Goal: Find specific page/section: Find specific page/section

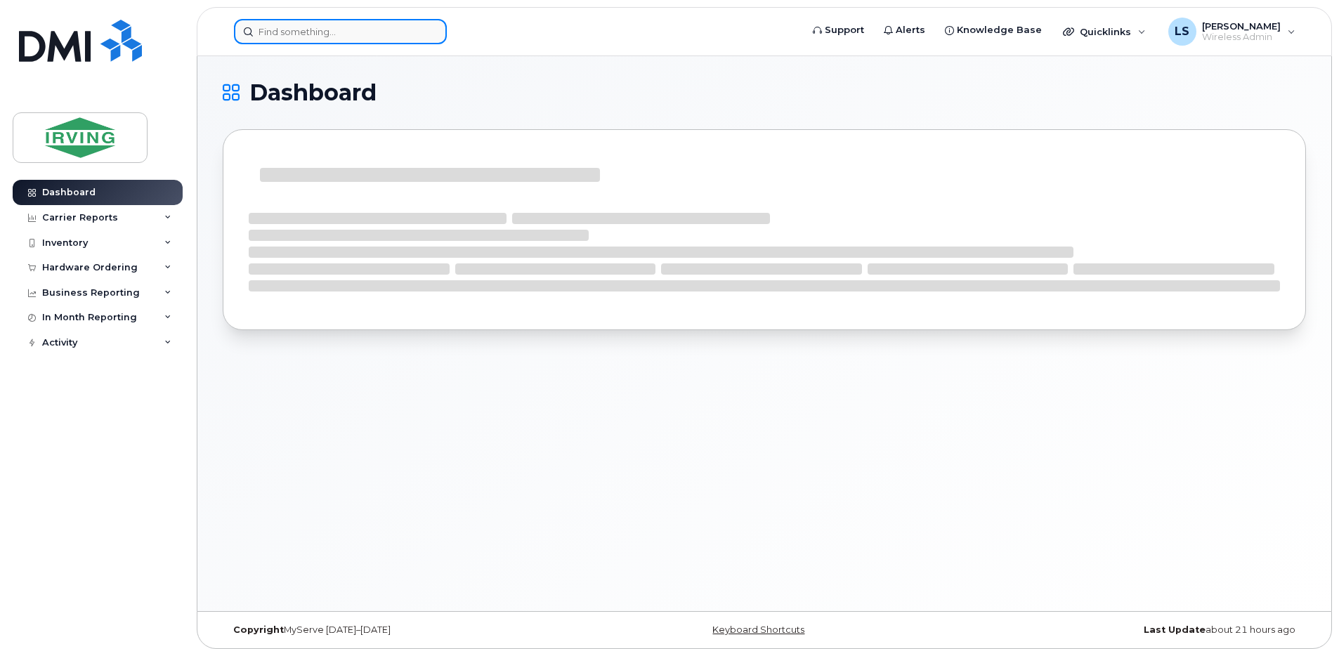
click at [375, 42] on input at bounding box center [340, 31] width 213 height 25
paste input "[PERSON_NAME]"
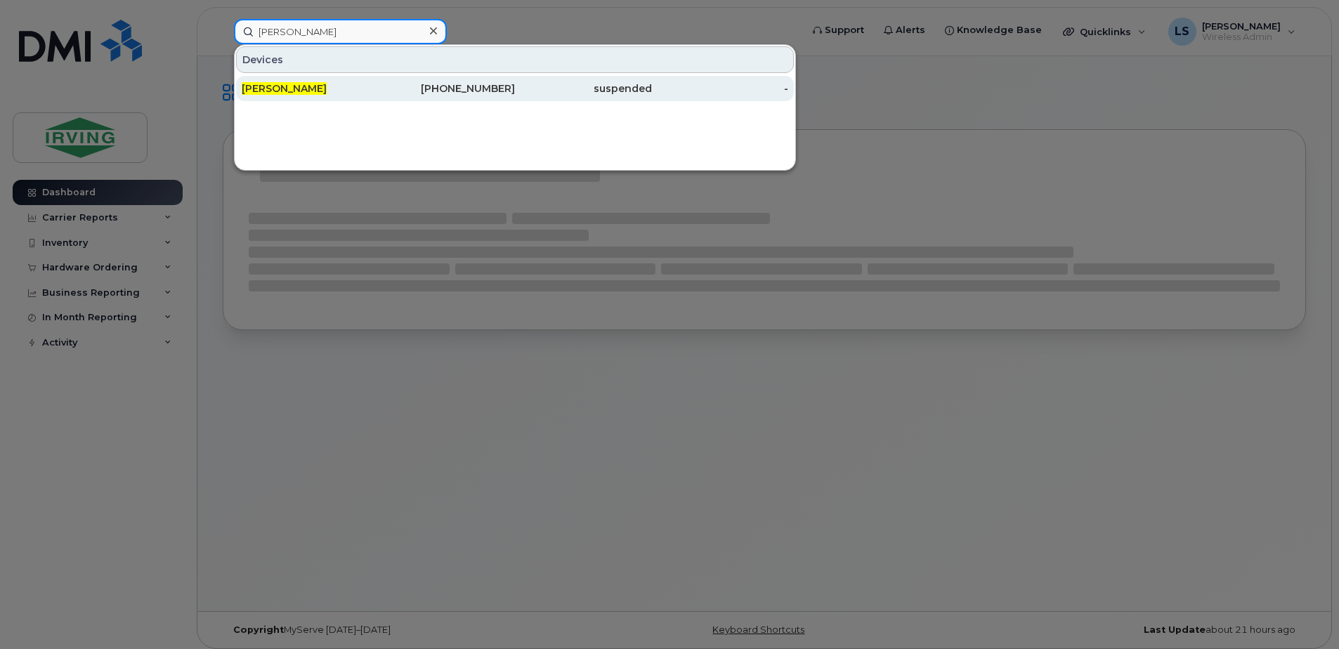
type input "Abdul Korai"
click at [471, 86] on div "506-271-6616" at bounding box center [447, 88] width 137 height 14
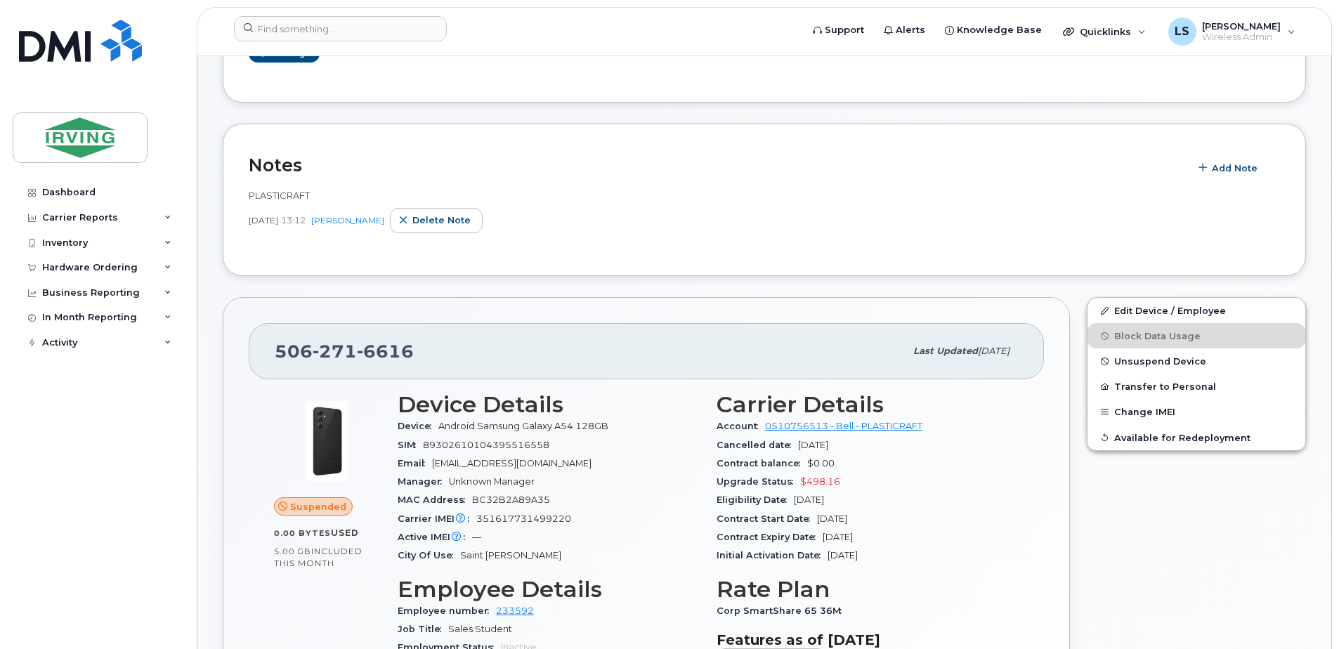
scroll to position [492, 0]
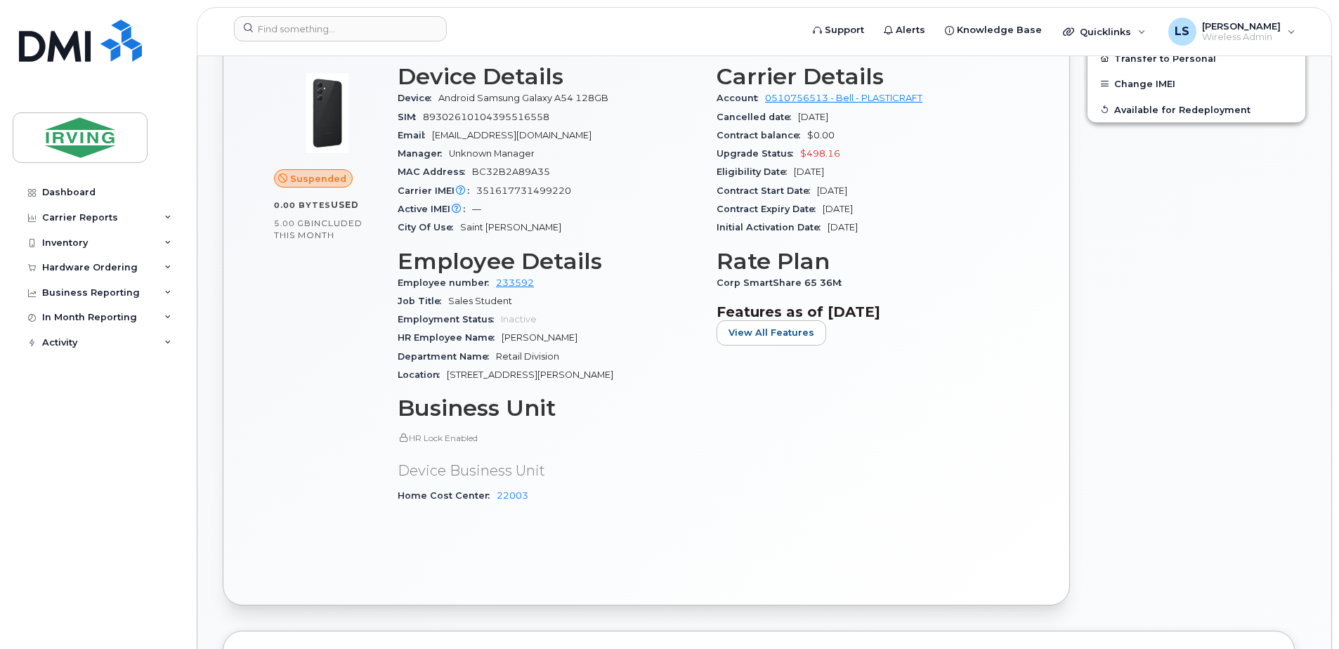
drag, startPoint x: 504, startPoint y: 341, endPoint x: 588, endPoint y: 343, distance: 84.3
click at [588, 343] on div "HR Employee Name Abdul Samad Korai" at bounding box center [549, 338] width 302 height 18
copy span "Abdul Samad Korai"
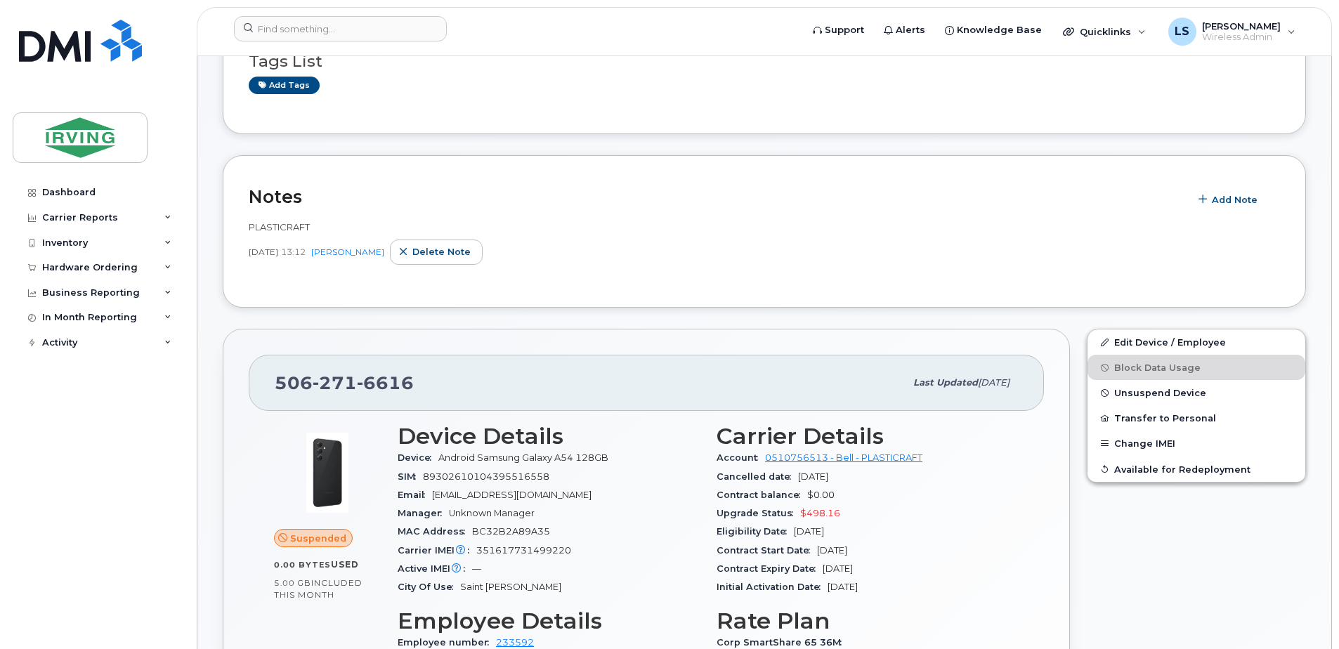
scroll to position [0, 0]
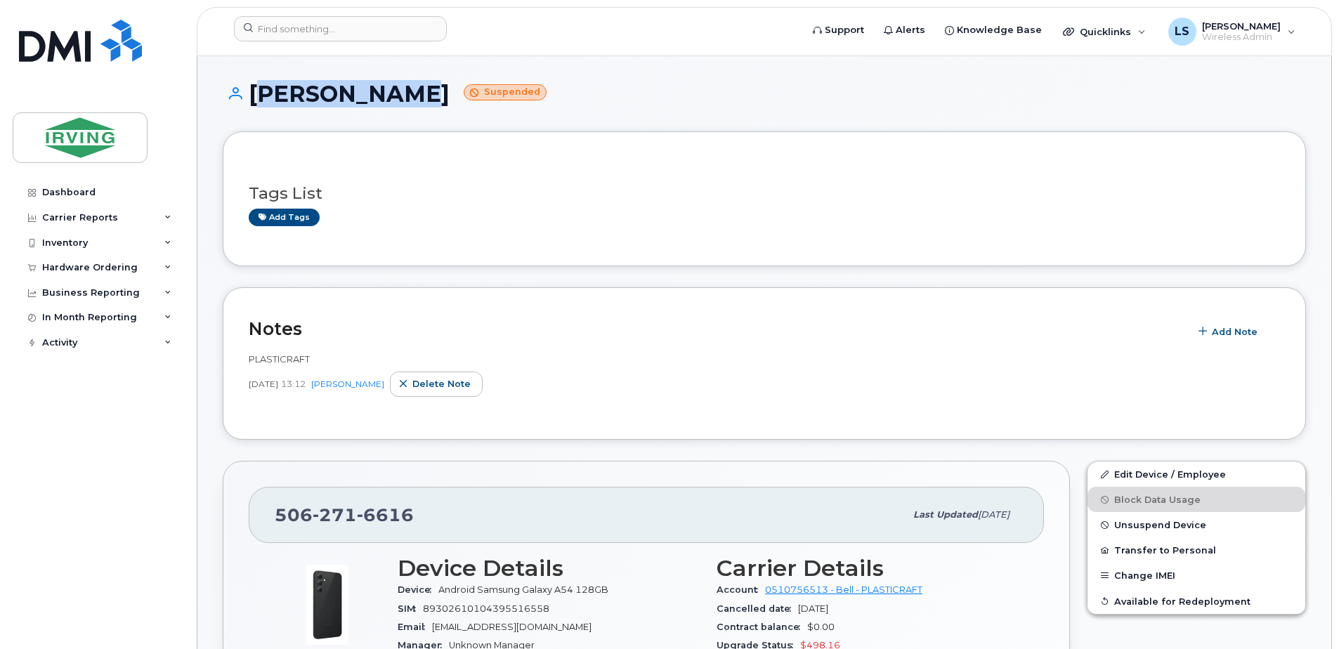
drag, startPoint x: 387, startPoint y: 98, endPoint x: 247, endPoint y: 99, distance: 139.8
click at [247, 99] on h1 "Abdul Korai Suspended" at bounding box center [764, 93] width 1083 height 25
copy h1 "Abdul Korai"
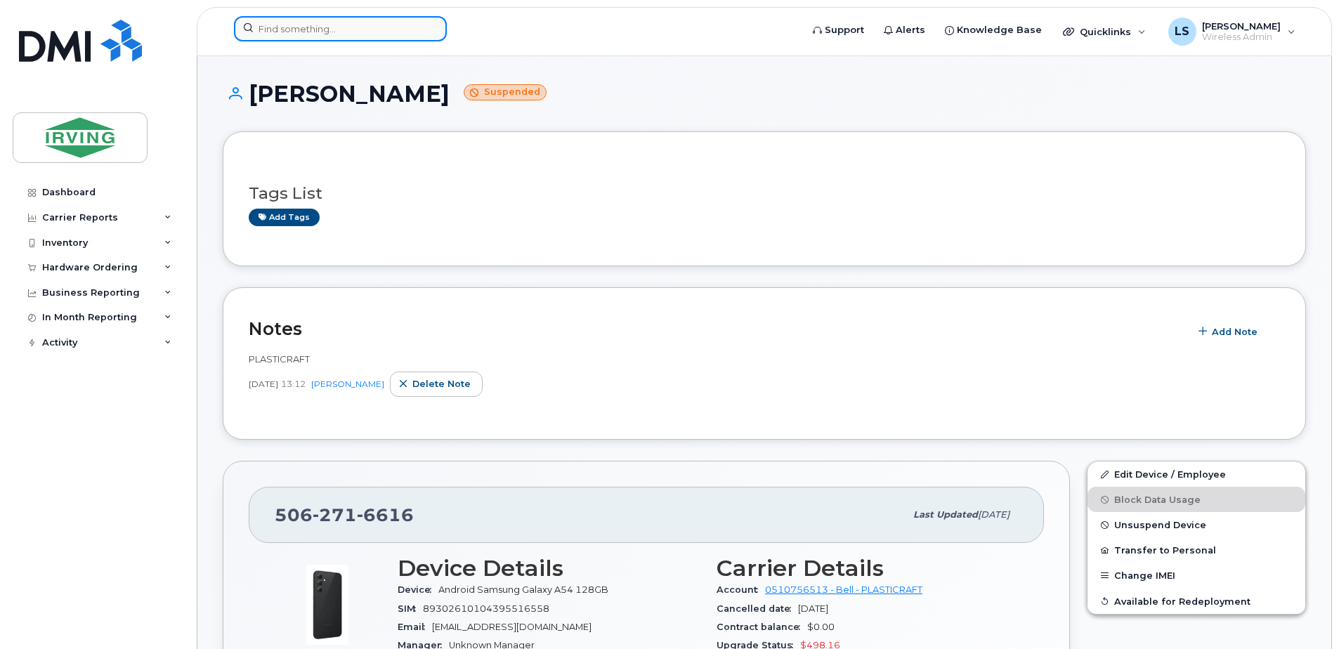
click at [403, 25] on input at bounding box center [340, 28] width 213 height 25
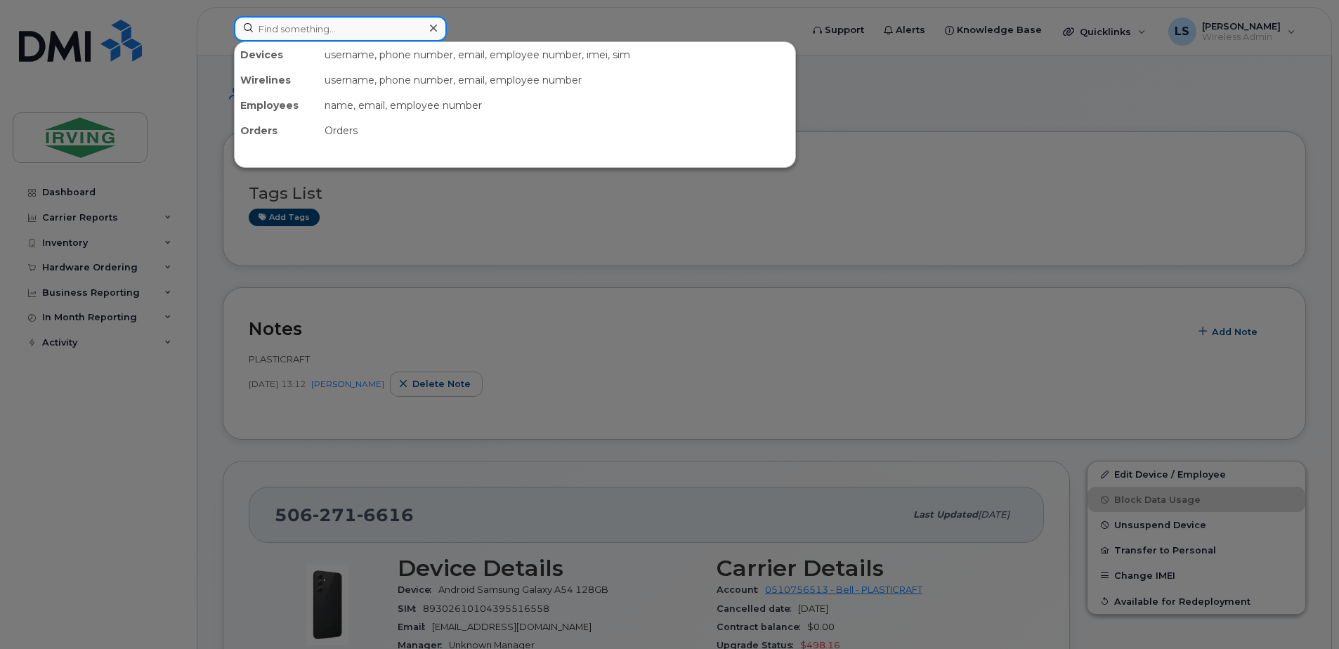
paste input "Samsung"
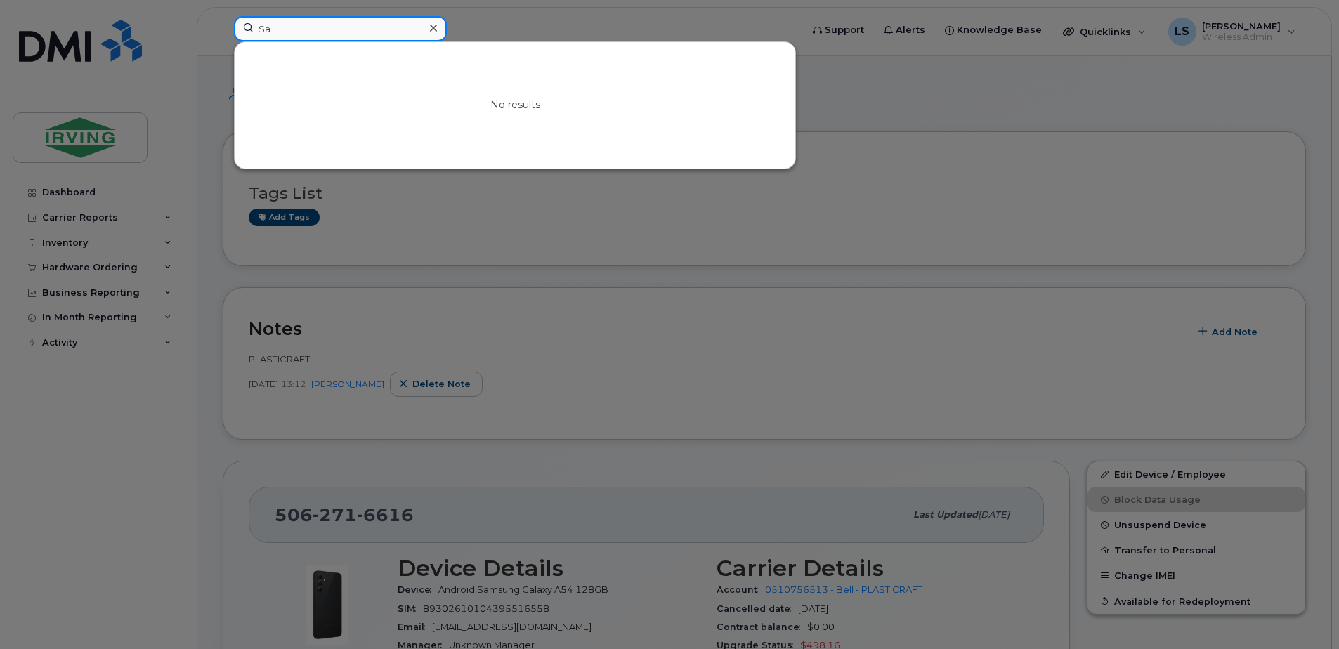
type input "S"
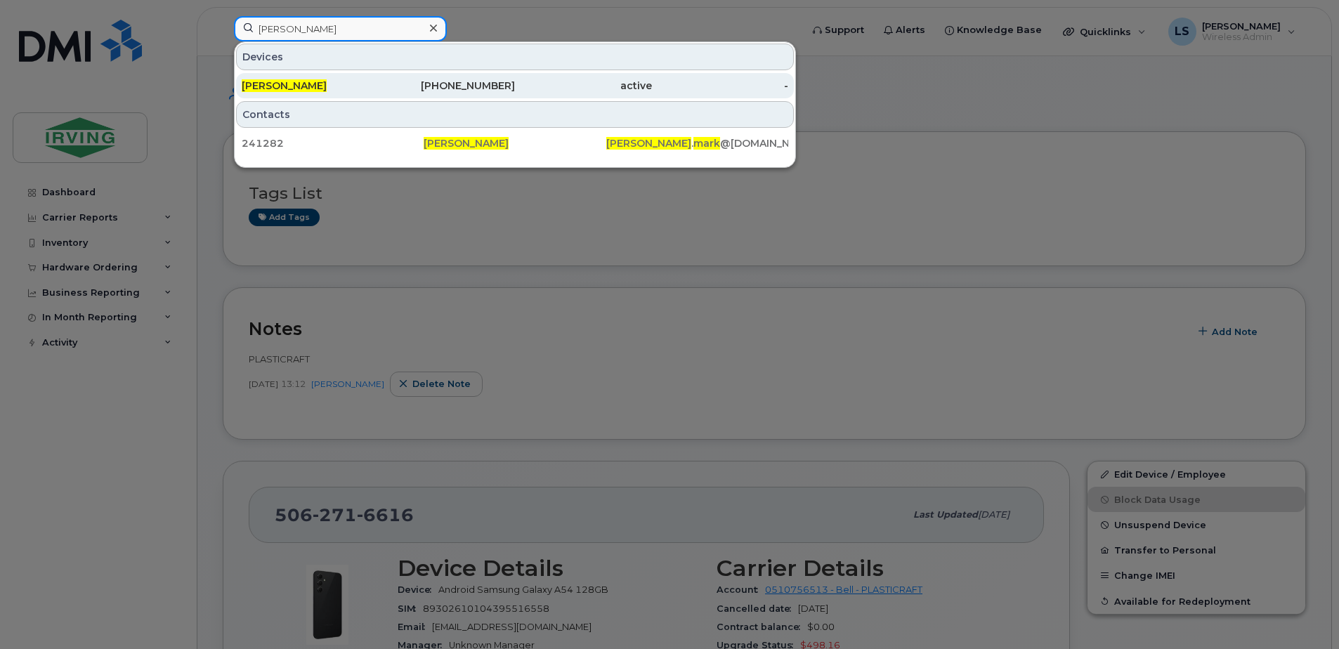
type input "mark grossman"
click at [448, 86] on div "506-271-7316" at bounding box center [447, 86] width 137 height 14
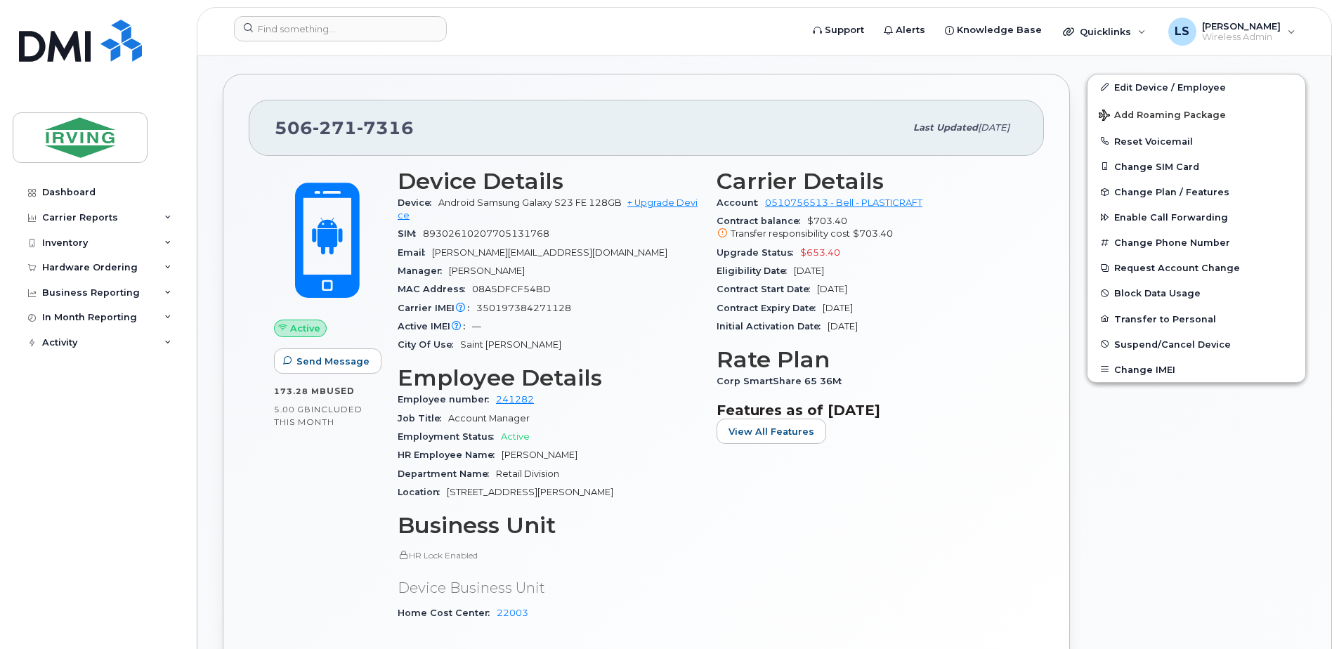
scroll to position [328, 0]
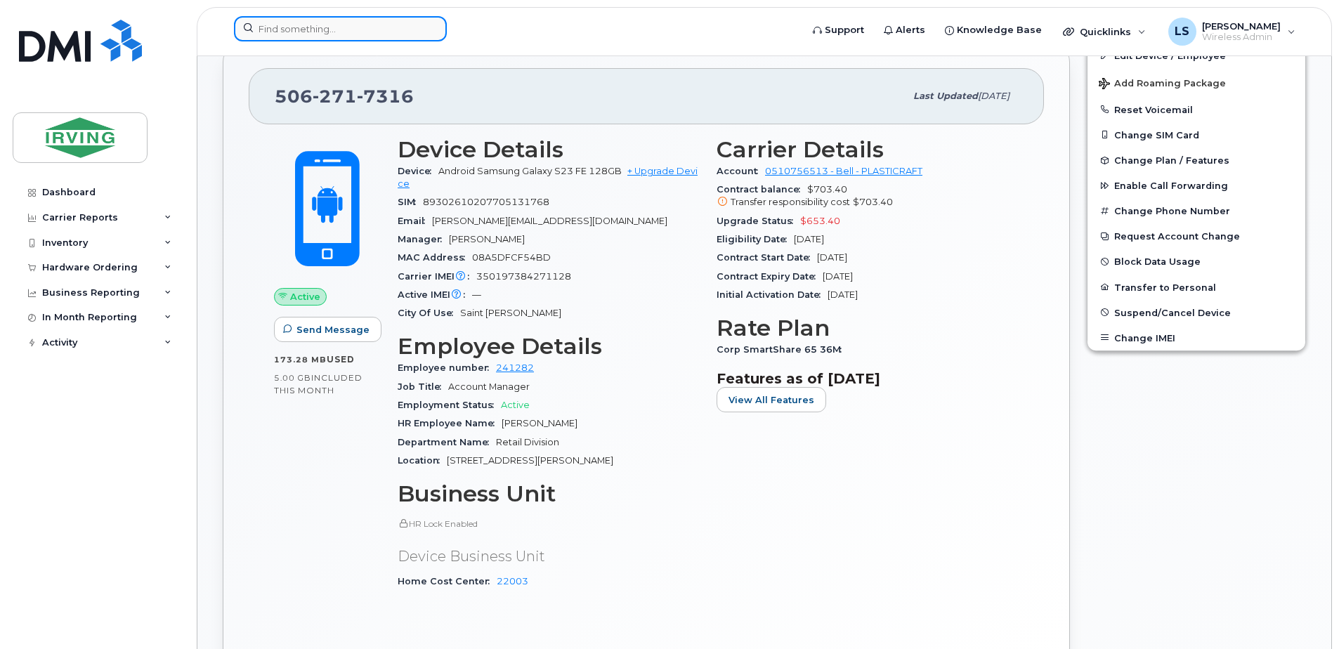
click at [369, 25] on input at bounding box center [340, 28] width 213 height 25
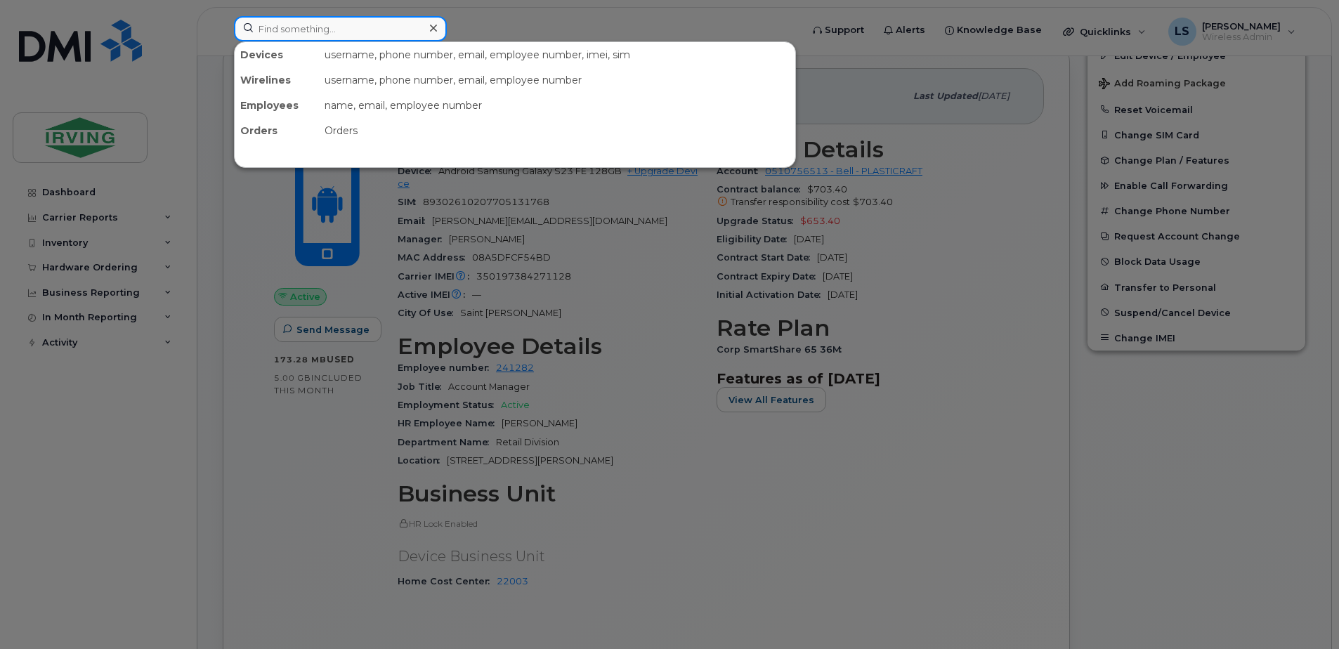
paste input "5063431196"
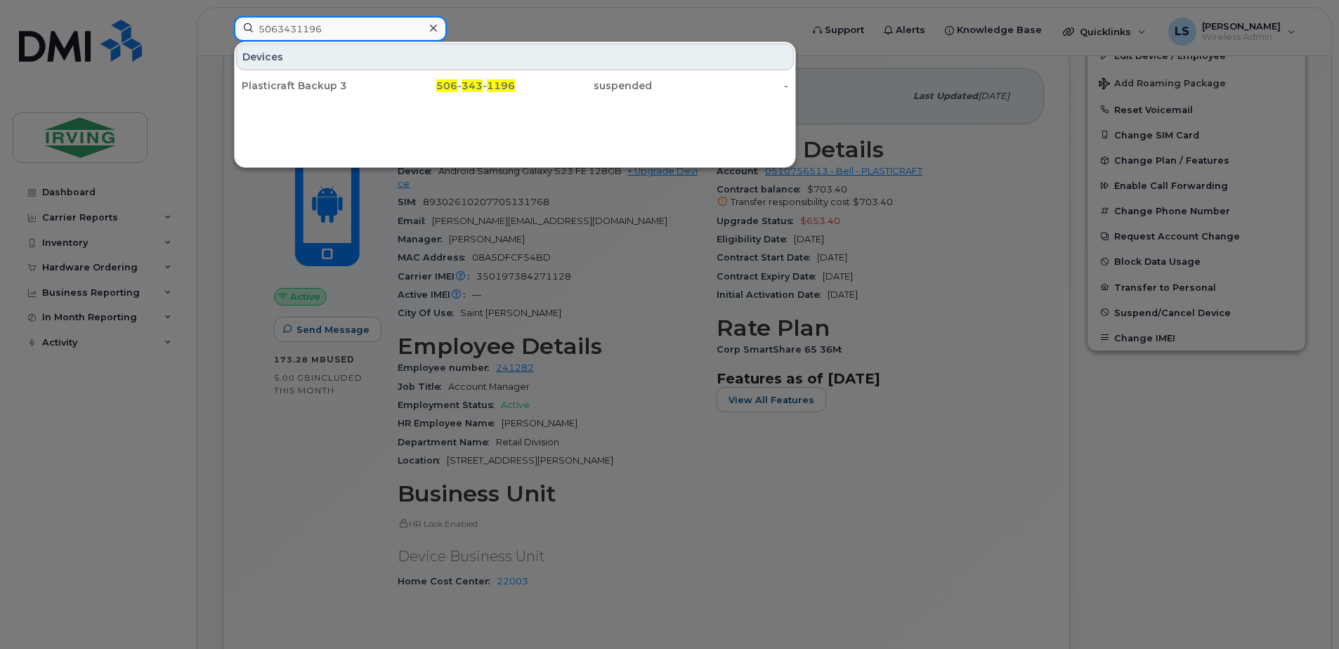
type input "5063431196"
click at [305, 462] on div at bounding box center [669, 324] width 1339 height 649
click at [357, 35] on input "5063431196" at bounding box center [340, 28] width 213 height 25
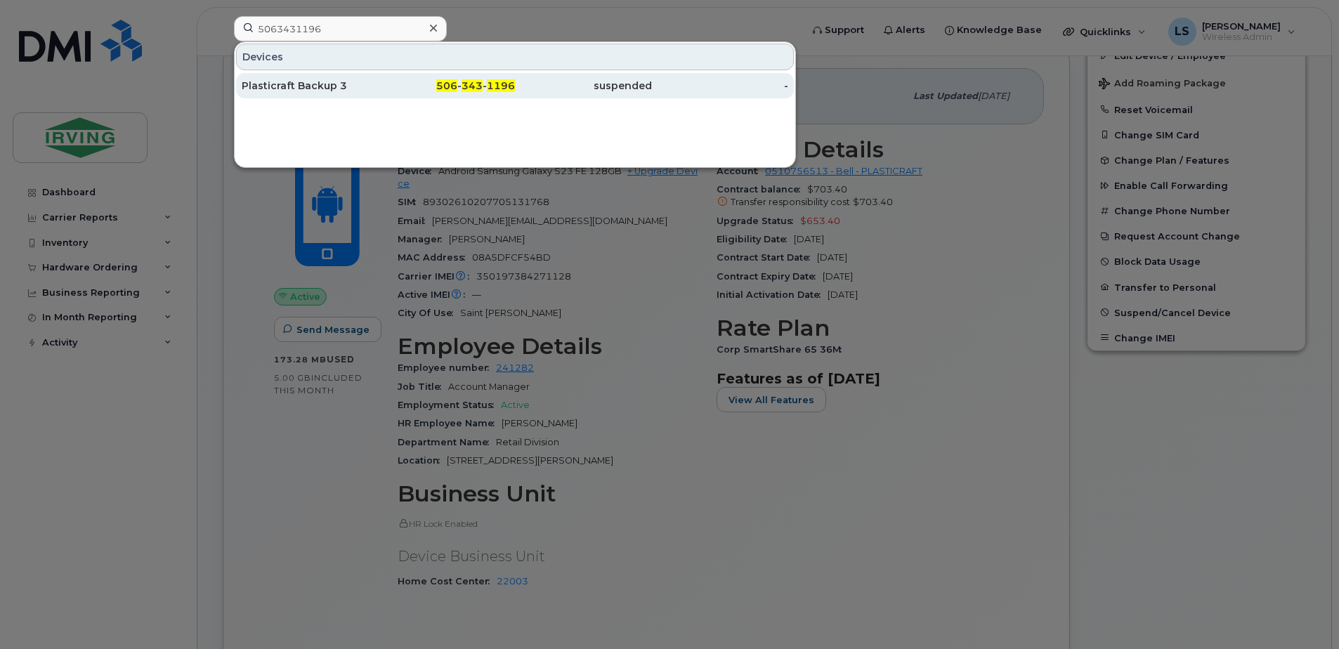
click at [470, 77] on div "506 - 343 - 1196" at bounding box center [447, 85] width 137 height 25
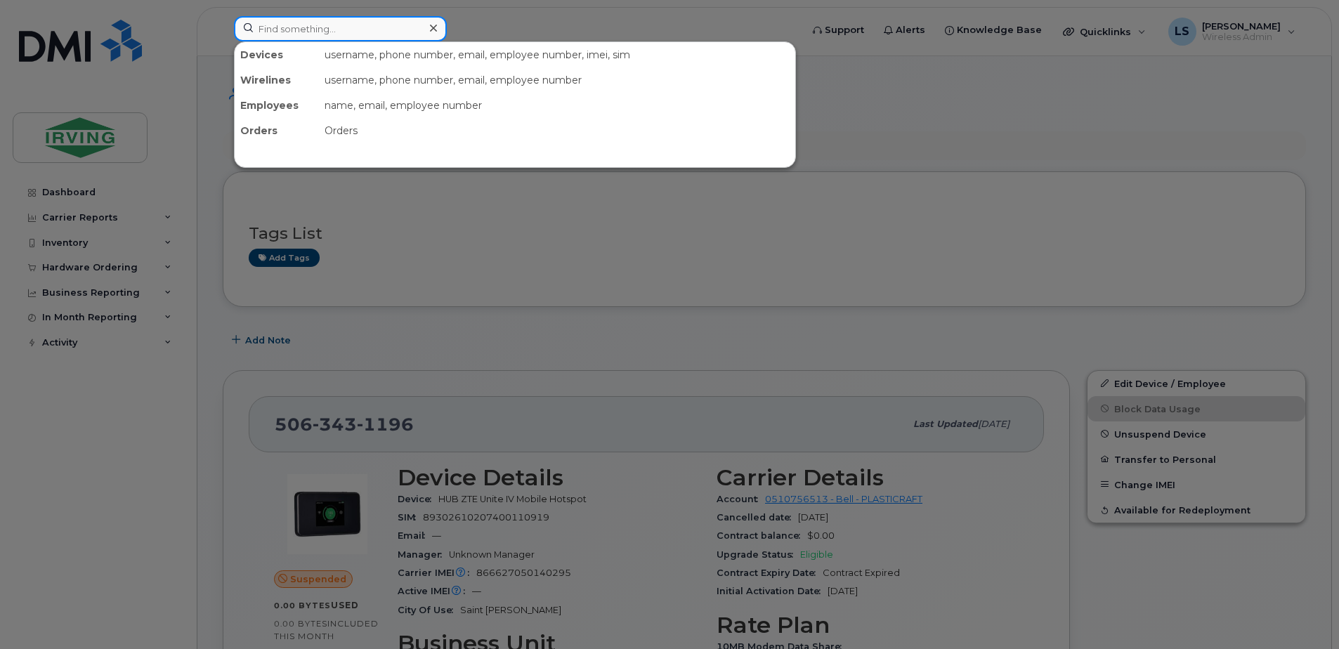
click at [350, 22] on input at bounding box center [340, 28] width 213 height 25
paste input "5063436839"
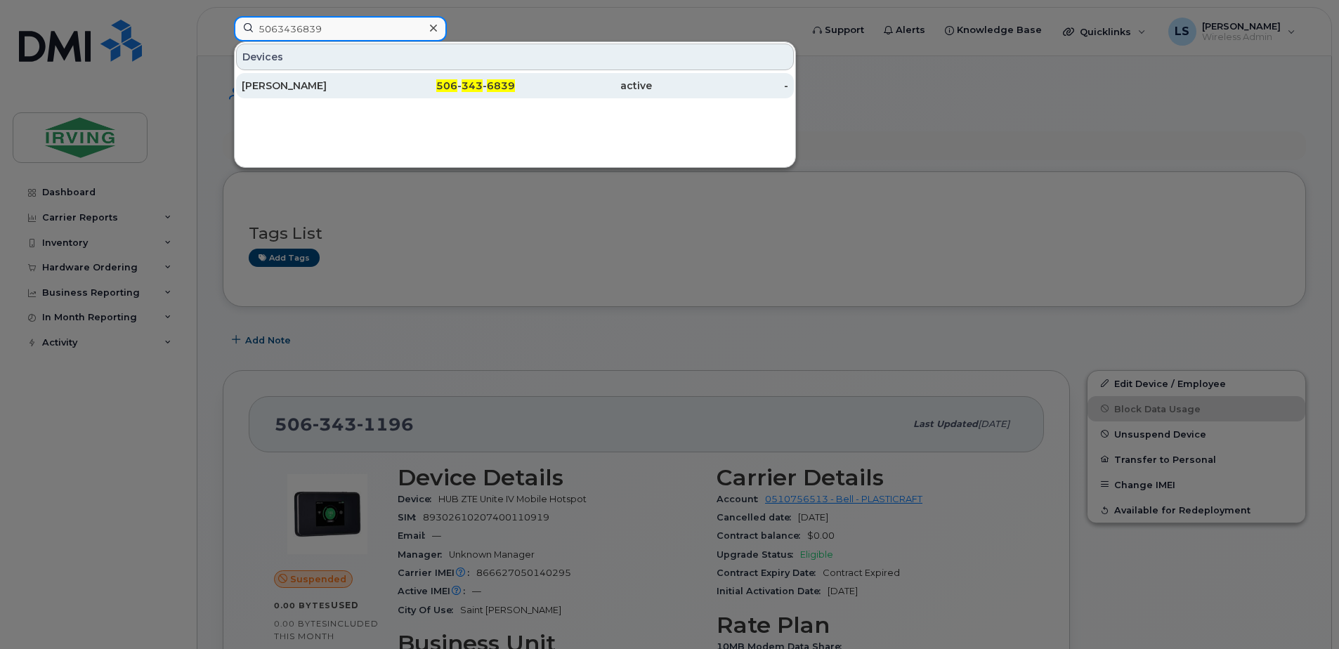
type input "5063436839"
click at [476, 85] on span "343" at bounding box center [472, 85] width 21 height 13
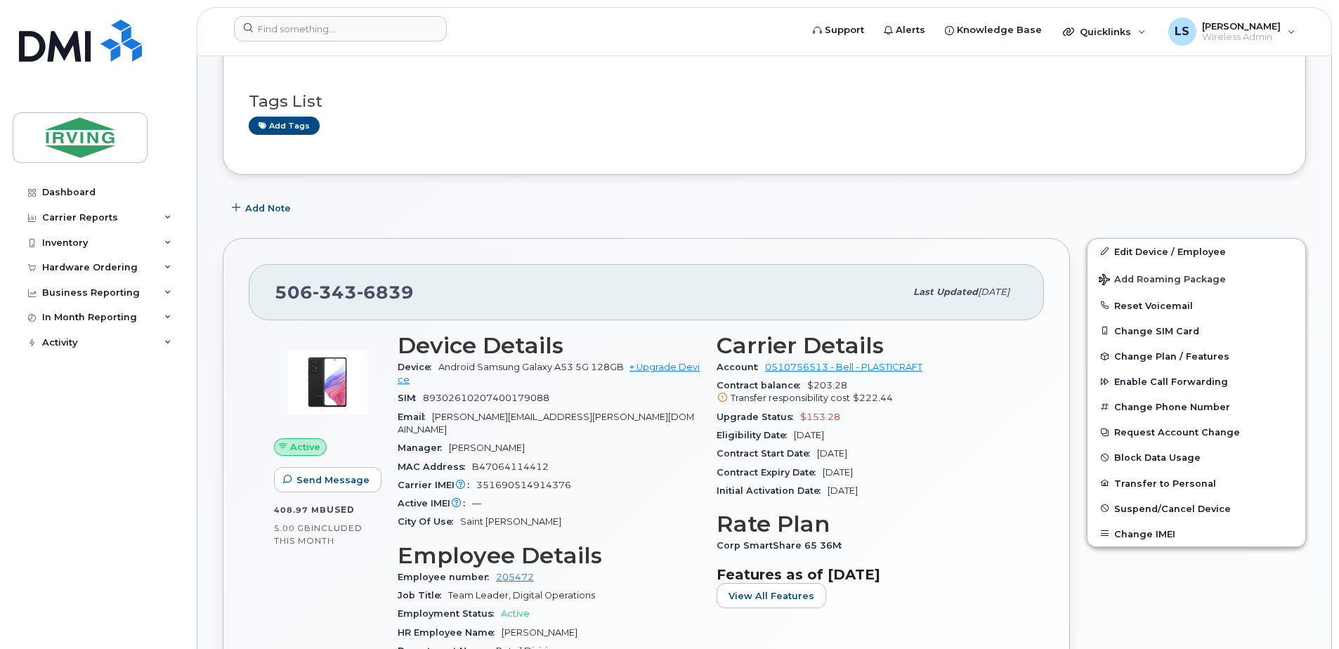
scroll to position [164, 0]
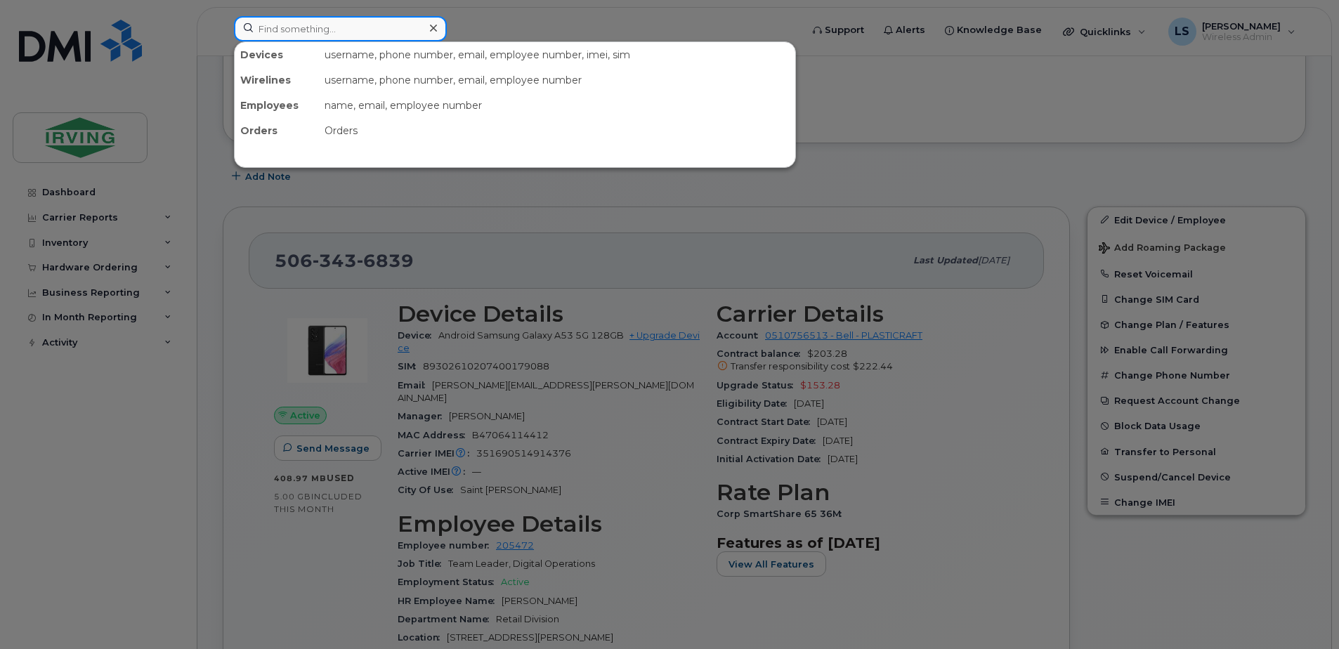
click at [303, 25] on input at bounding box center [340, 28] width 213 height 25
paste input "5063497436"
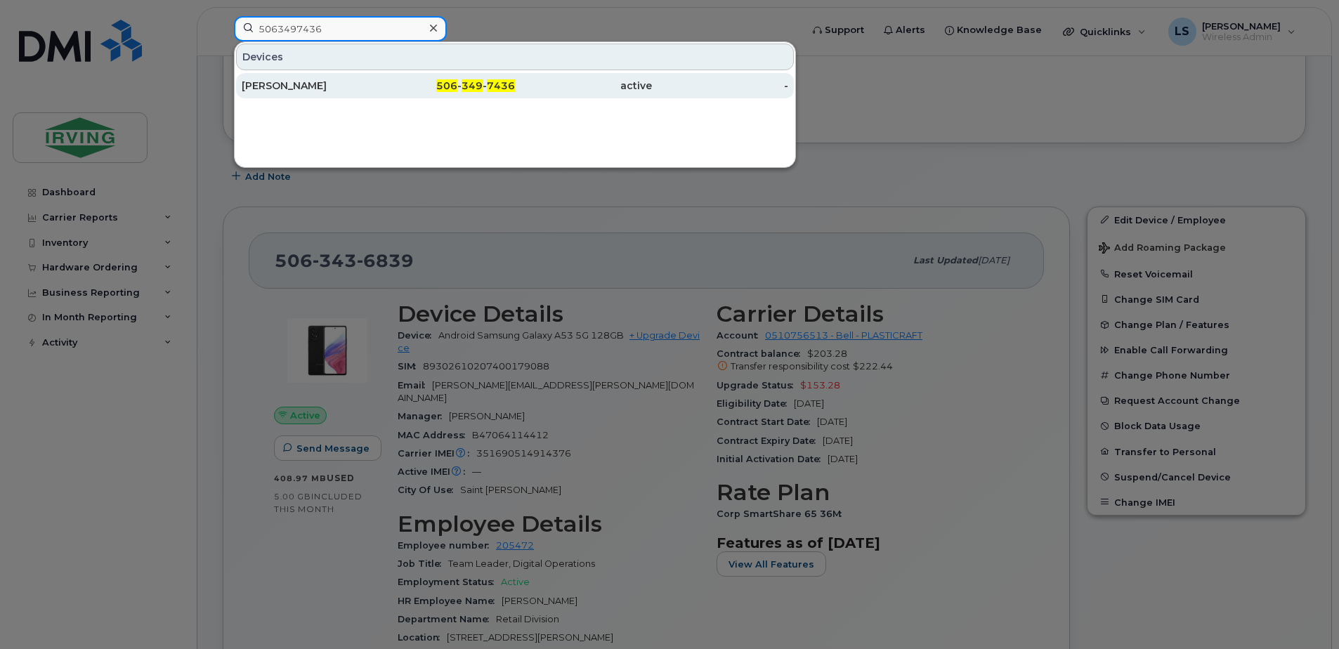
type input "5063497436"
click at [478, 88] on span "349" at bounding box center [472, 85] width 21 height 13
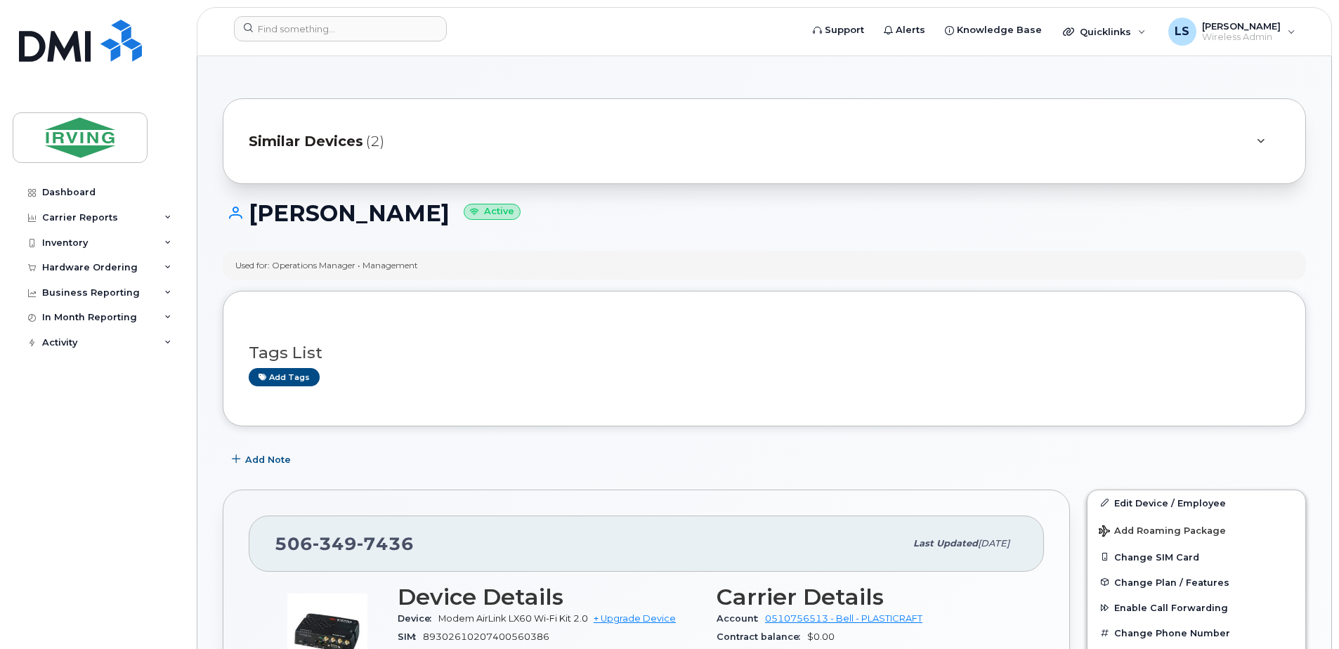
scroll to position [492, 0]
